Goal: Information Seeking & Learning: Learn about a topic

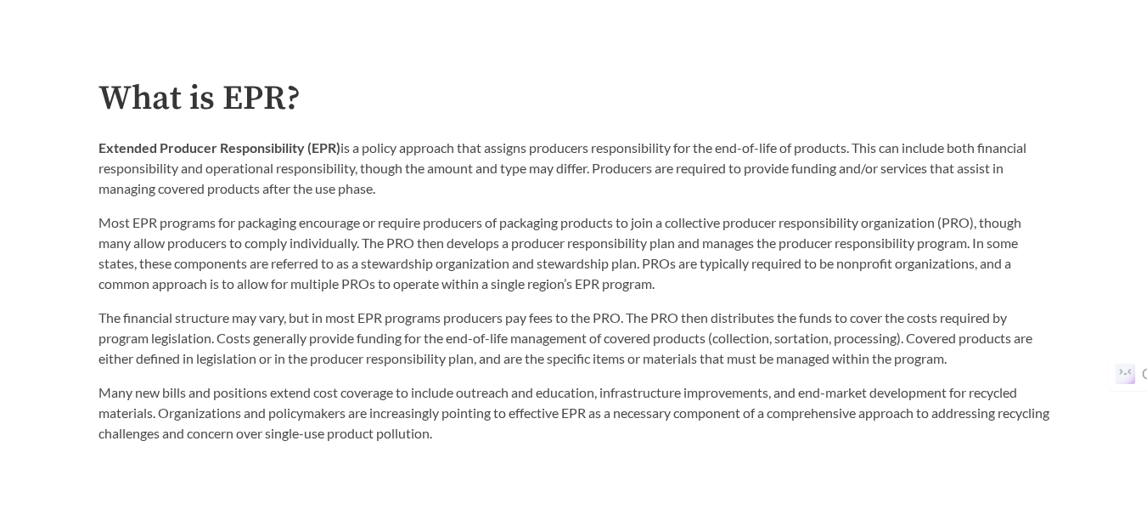
scroll to position [761, 0]
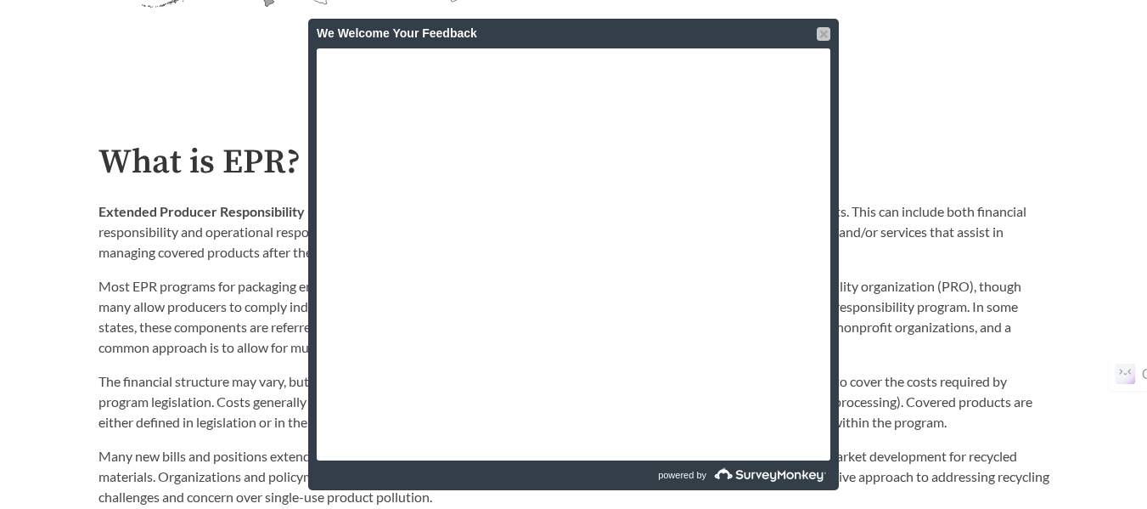
click at [822, 34] on div at bounding box center [824, 34] width 14 height 14
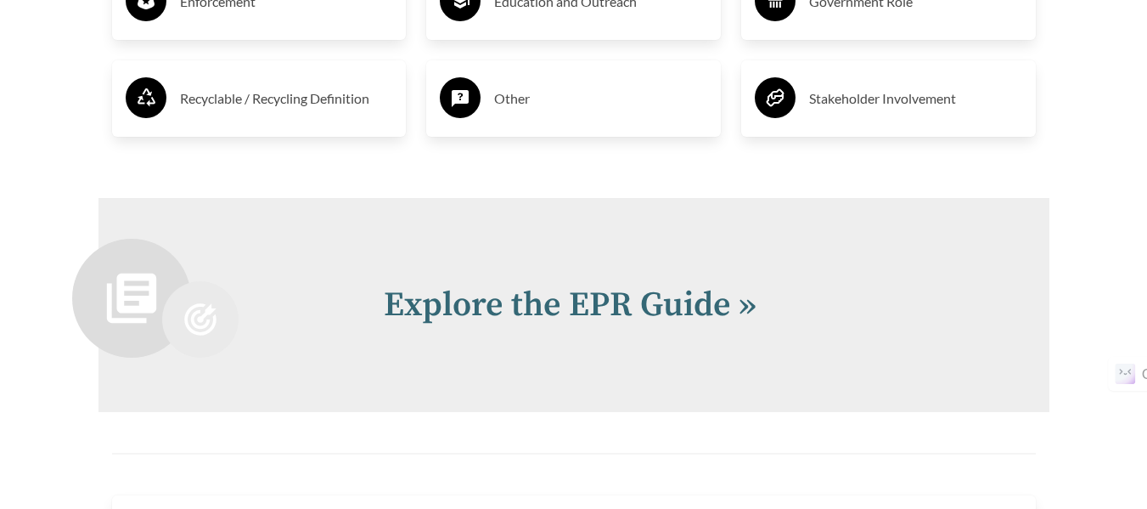
scroll to position [3359, 0]
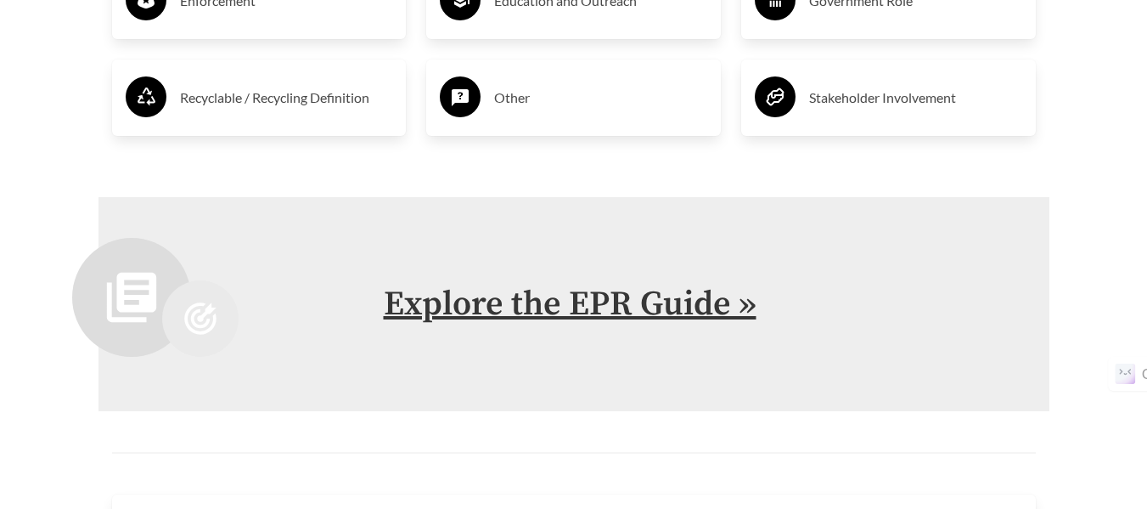
click at [610, 286] on link "Explore the EPR Guide »" at bounding box center [570, 304] width 373 height 42
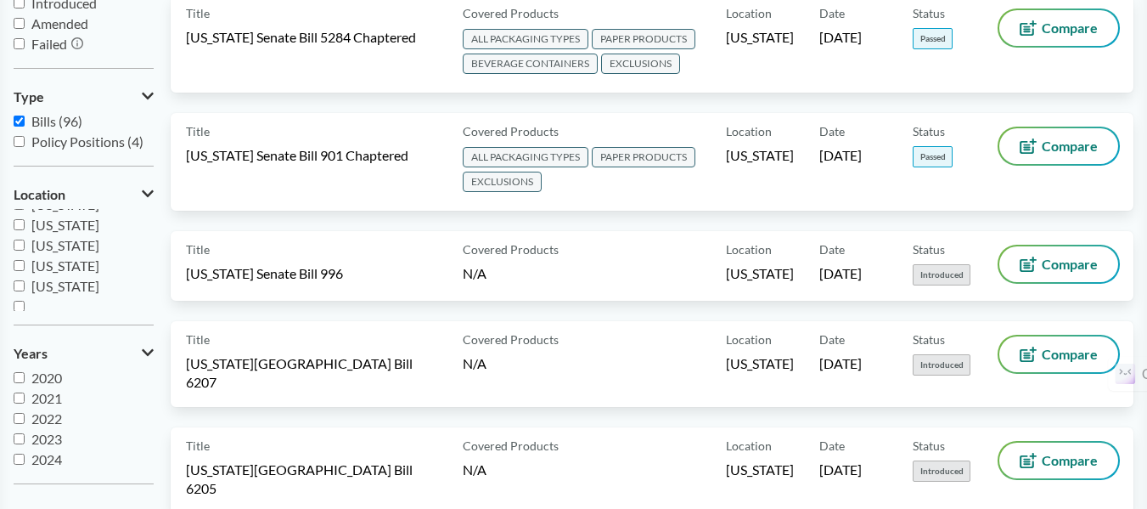
scroll to position [367, 0]
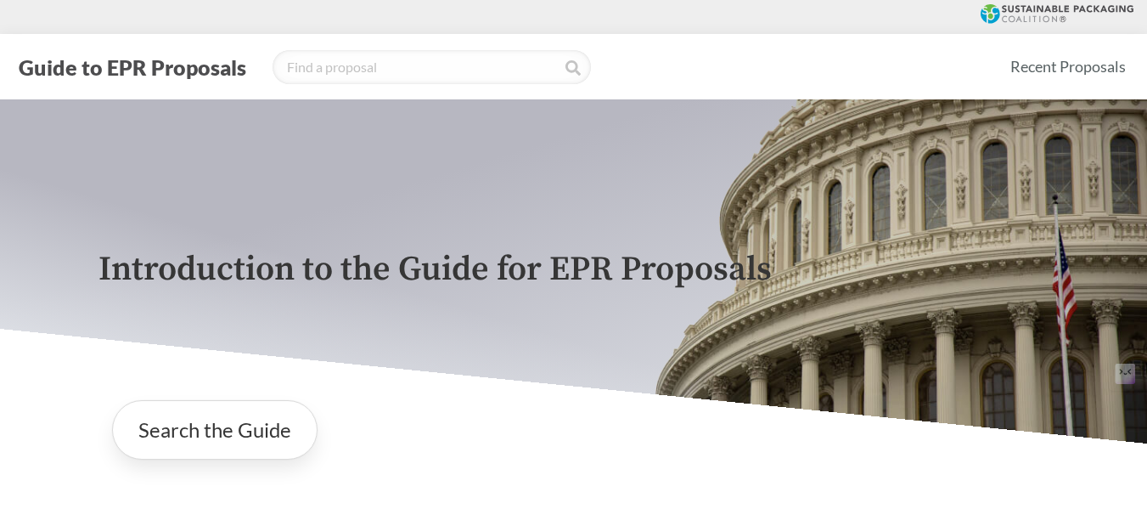
scroll to position [99, 0]
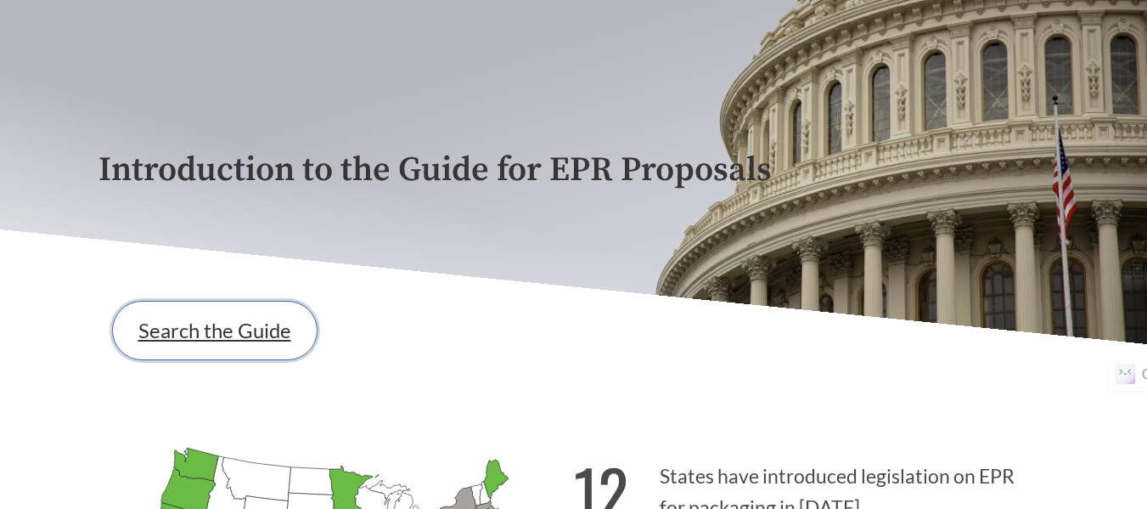
click at [239, 312] on link "Search the Guide" at bounding box center [214, 330] width 205 height 59
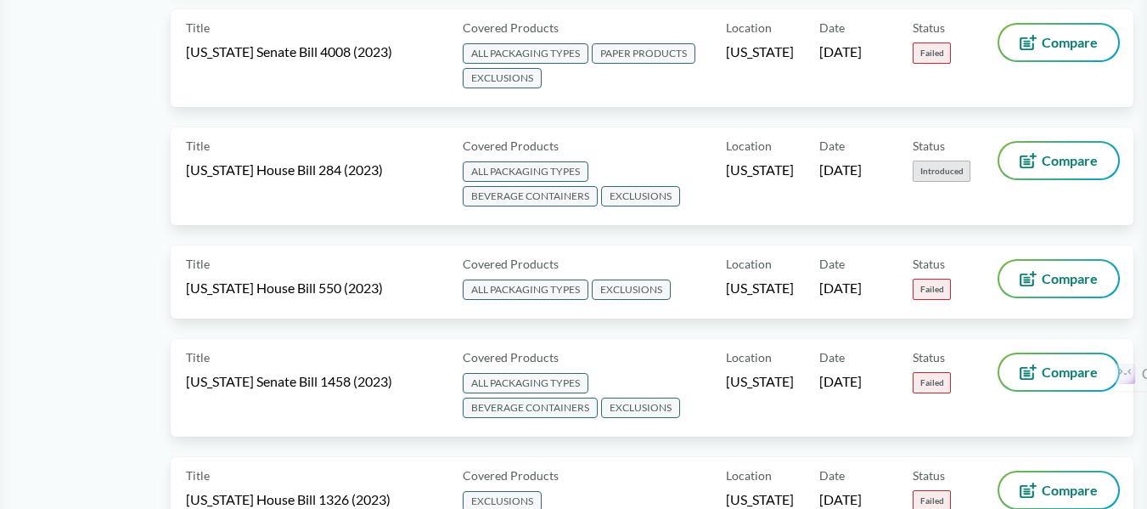
scroll to position [5189, 0]
